Goal: Task Accomplishment & Management: Manage account settings

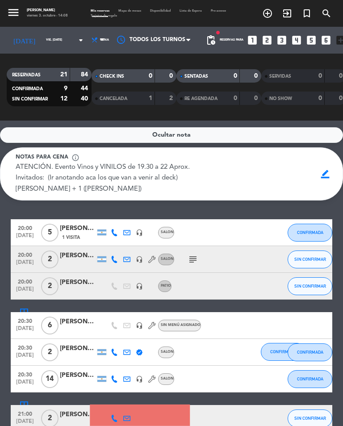
scroll to position [180, 0]
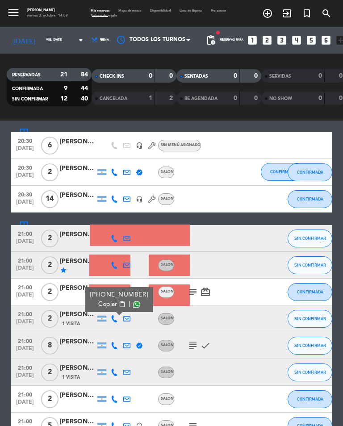
click at [197, 348] on icon "subject" at bounding box center [193, 345] width 11 height 11
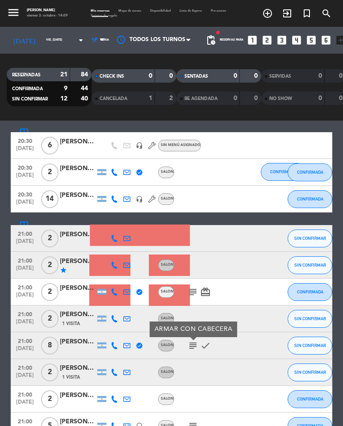
click at [210, 341] on span "check" at bounding box center [205, 345] width 13 height 11
click at [117, 343] on icon at bounding box center [114, 345] width 7 height 7
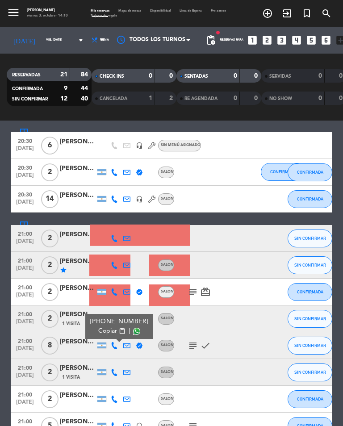
click at [113, 370] on icon at bounding box center [114, 372] width 7 height 7
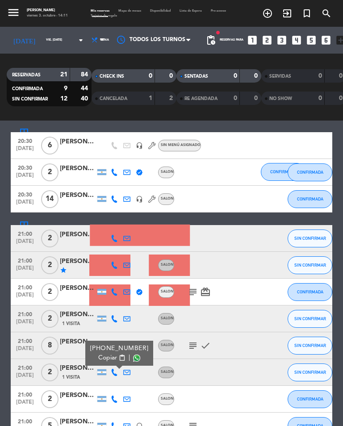
click at [320, 373] on span "SIN CONFIRMAR" at bounding box center [310, 372] width 32 height 5
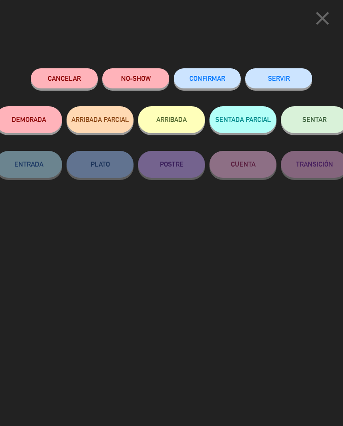
click at [214, 83] on button "CONFIRMAR" at bounding box center [207, 78] width 67 height 20
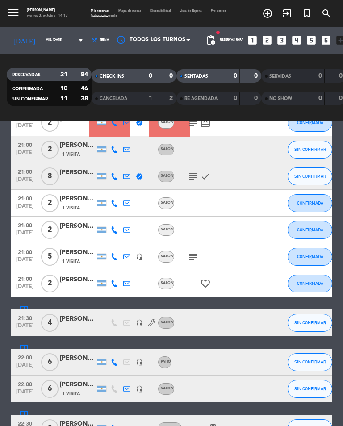
scroll to position [349, 0]
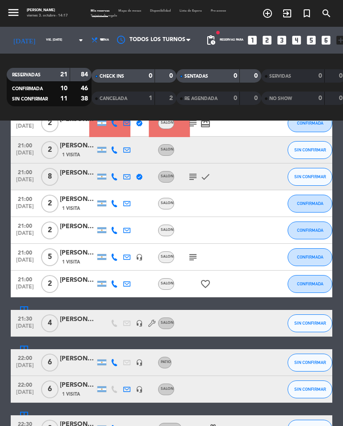
click at [117, 173] on icon at bounding box center [114, 176] width 7 height 7
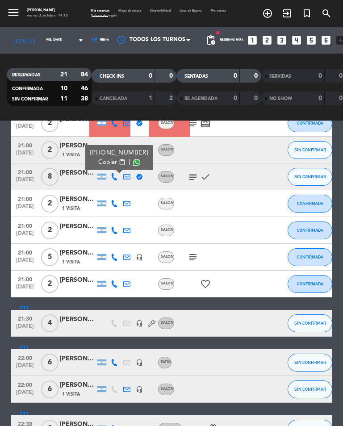
click at [312, 174] on span "SIN CONFIRMAR" at bounding box center [310, 176] width 32 height 5
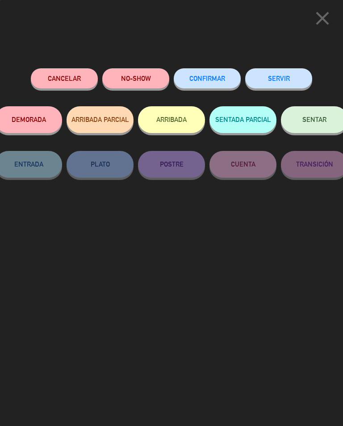
click at [217, 77] on span "CONFIRMAR" at bounding box center [207, 79] width 36 height 8
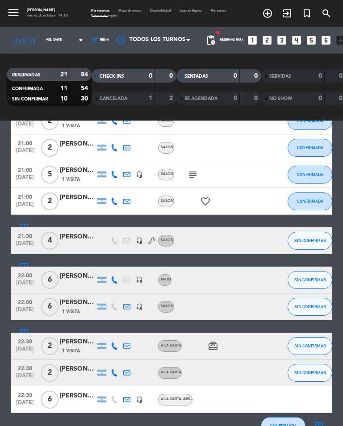
scroll to position [433, 0]
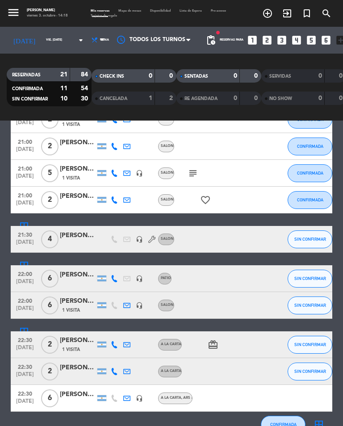
click at [116, 342] on icon at bounding box center [114, 344] width 7 height 7
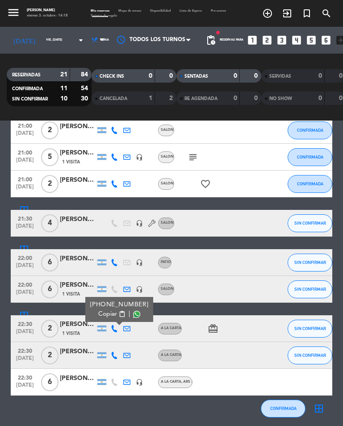
scroll to position [448, 0]
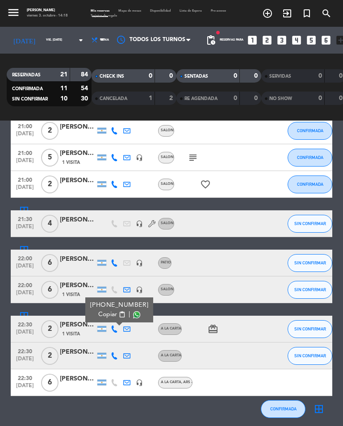
click at [312, 328] on span "SIN CONFIRMAR" at bounding box center [310, 328] width 32 height 5
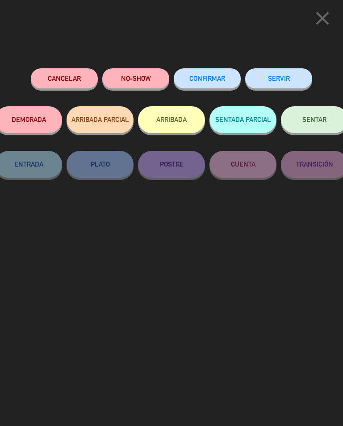
click at [217, 79] on span "CONFIRMAR" at bounding box center [207, 79] width 36 height 8
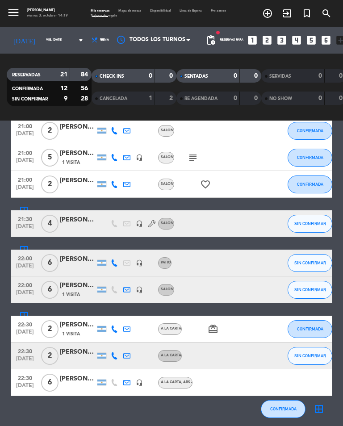
click at [111, 355] on icon at bounding box center [114, 355] width 7 height 7
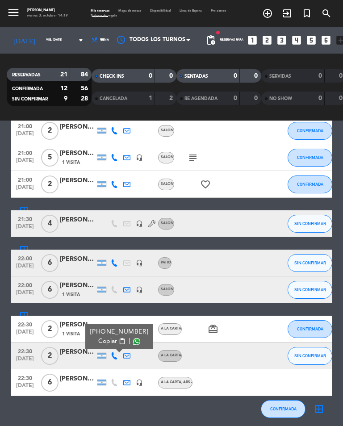
click at [316, 355] on span "SIN CONFIRMAR" at bounding box center [310, 355] width 32 height 5
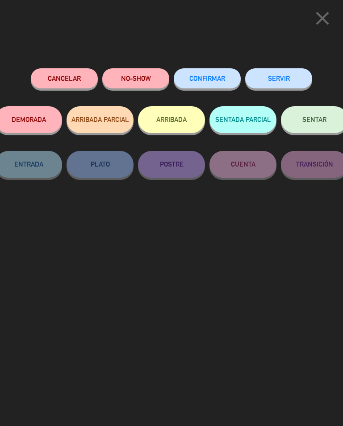
click at [213, 76] on span "CONFIRMAR" at bounding box center [207, 79] width 36 height 8
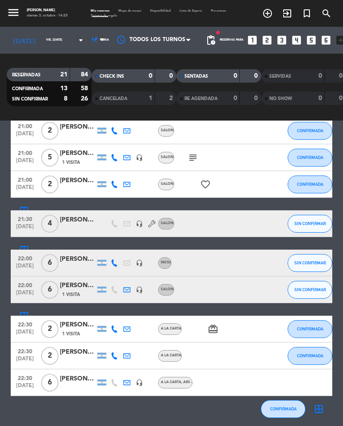
click at [79, 320] on div "[PERSON_NAME] [PERSON_NAME]" at bounding box center [78, 325] width 36 height 10
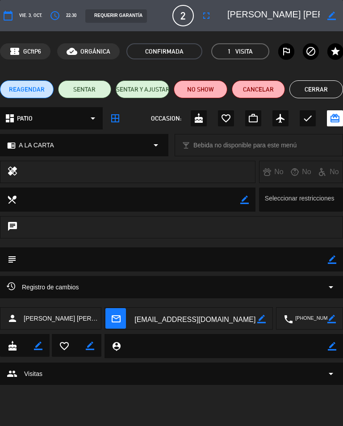
click at [320, 89] on button "Cerrar" at bounding box center [316, 89] width 54 height 18
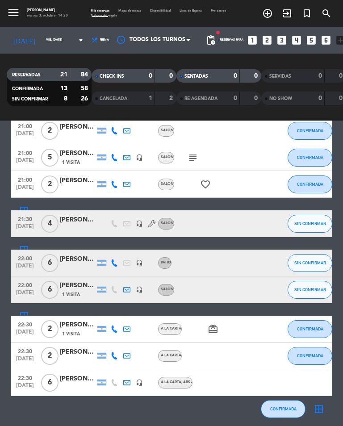
click at [115, 261] on icon at bounding box center [114, 262] width 7 height 7
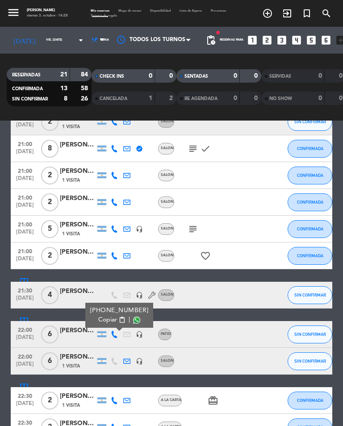
scroll to position [378, 0]
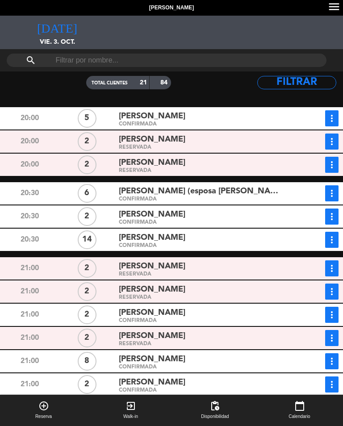
select select "dinner"
